Goal: Download file/media

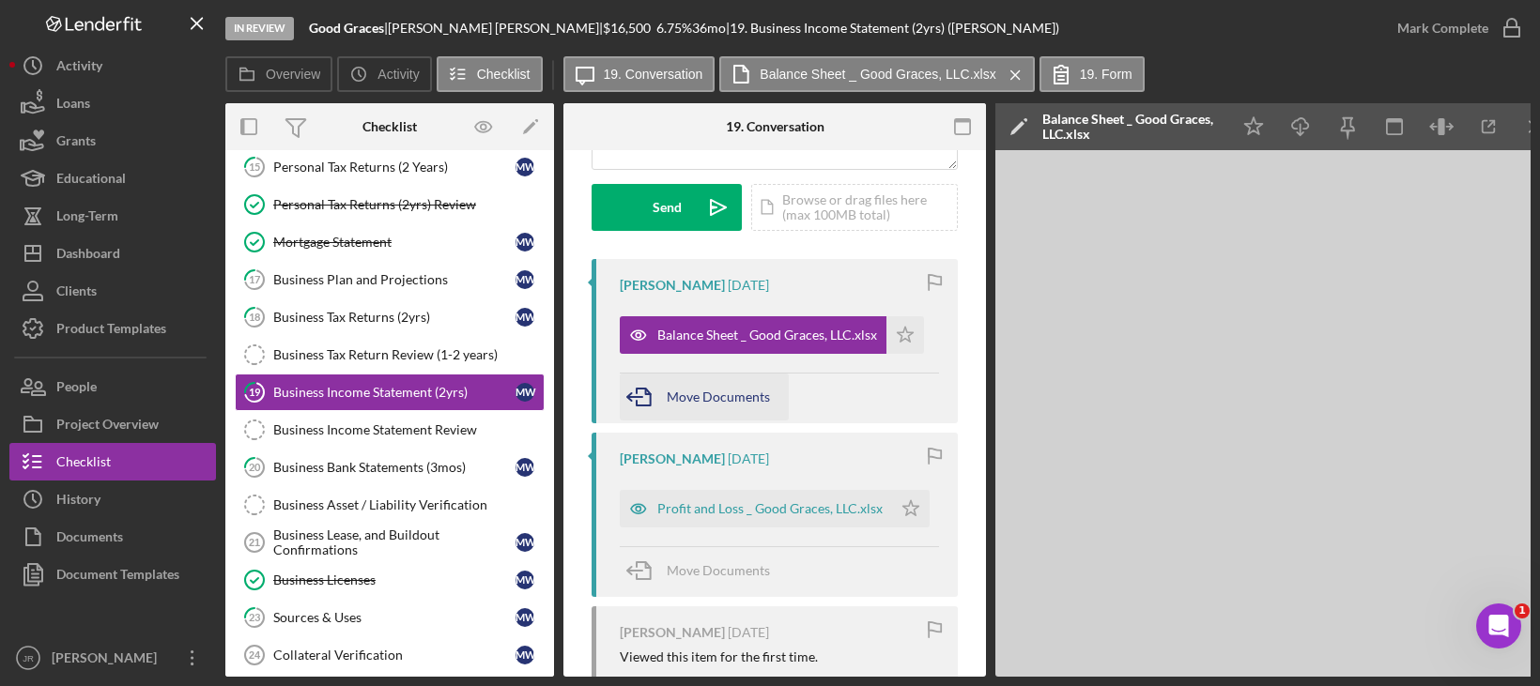
scroll to position [469, 0]
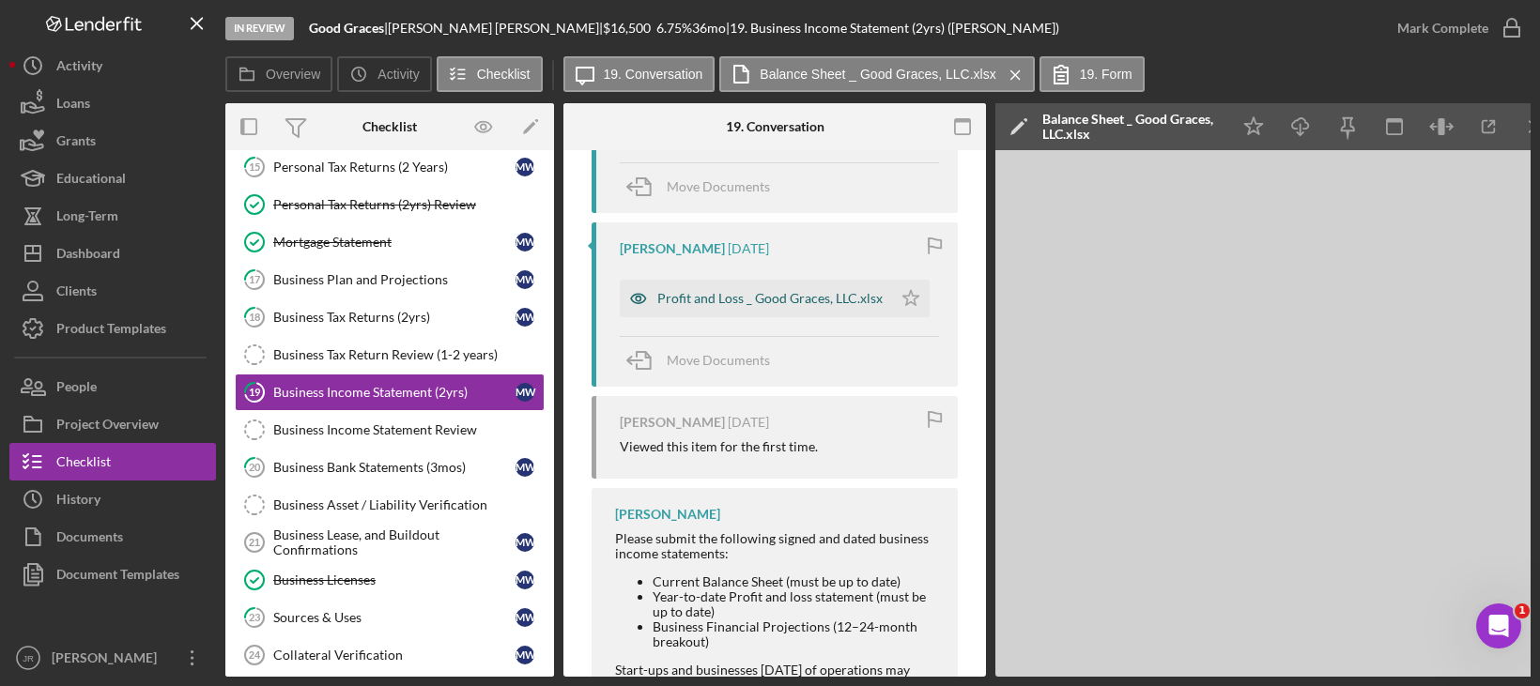
click at [730, 298] on div "Profit and Loss _ Good Graces, LLC.xlsx" at bounding box center [769, 298] width 225 height 15
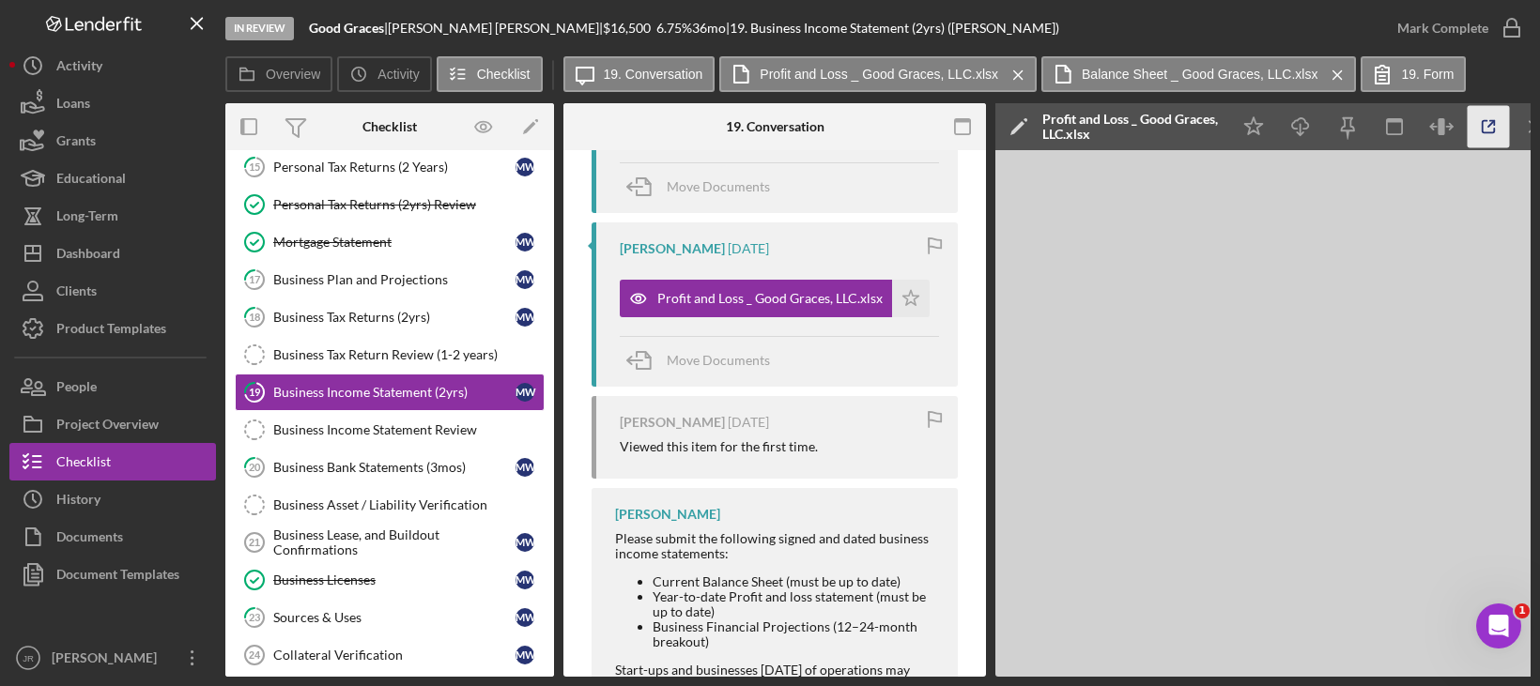
click at [1486, 138] on icon "button" at bounding box center [1489, 127] width 42 height 42
